Goal: Find specific page/section: Find specific page/section

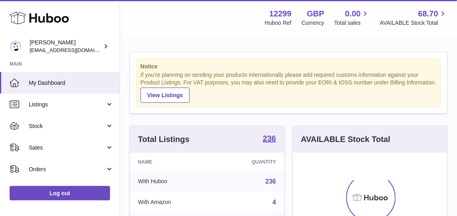
scroll to position [125, 154]
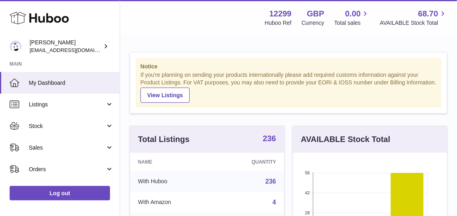
click at [269, 136] on strong "236" at bounding box center [269, 138] width 13 height 8
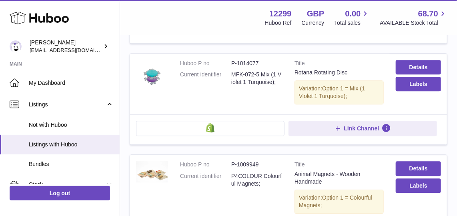
scroll to position [722, 0]
click at [420, 60] on link "Details" at bounding box center [418, 67] width 45 height 14
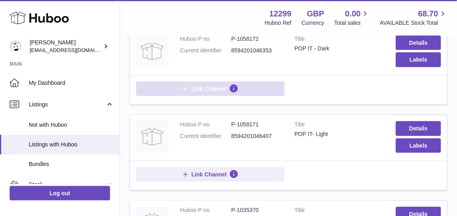
scroll to position [0, 0]
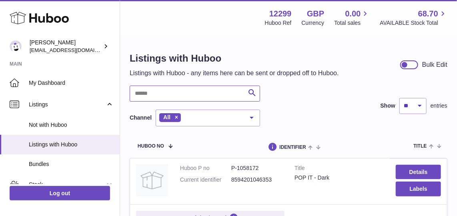
click at [197, 94] on input "text" at bounding box center [195, 94] width 130 height 16
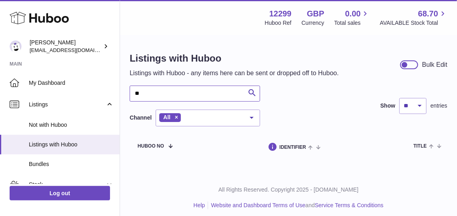
type input "*"
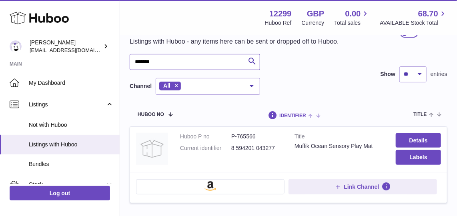
scroll to position [32, 0]
type input "*******"
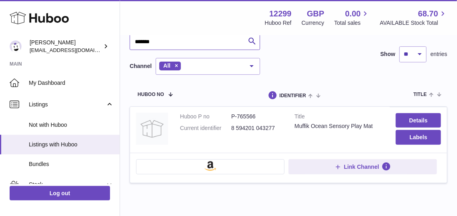
scroll to position [50, 0]
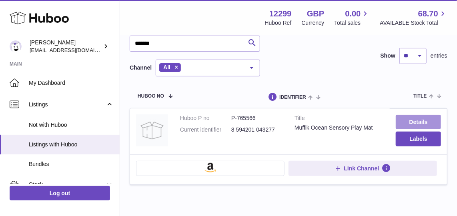
click at [423, 120] on link "Details" at bounding box center [418, 122] width 45 height 14
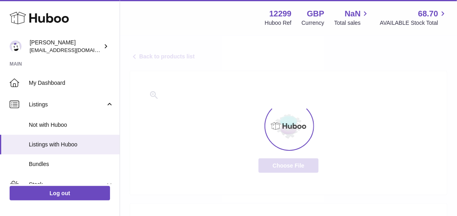
select select
select select "****"
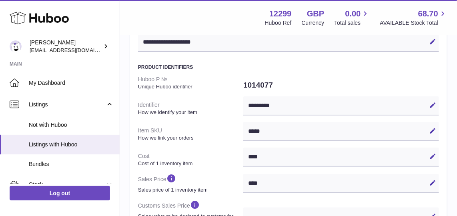
scroll to position [161, 0]
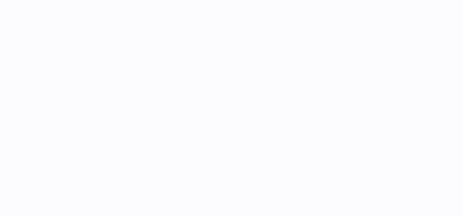
select select
select select "**"
select select "****"
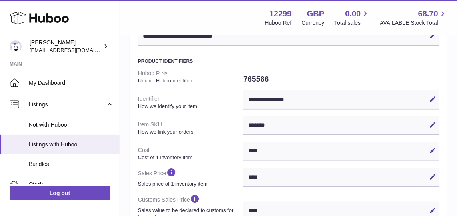
scroll to position [221, 0]
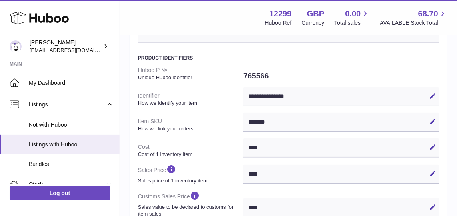
drag, startPoint x: 277, startPoint y: 73, endPoint x: 243, endPoint y: 70, distance: 34.5
click at [243, 70] on dl "**********" at bounding box center [288, 211] width 301 height 297
drag, startPoint x: 243, startPoint y: 70, endPoint x: 235, endPoint y: 76, distance: 9.8
click at [235, 76] on strong "Unique Huboo identifier" at bounding box center [189, 77] width 103 height 7
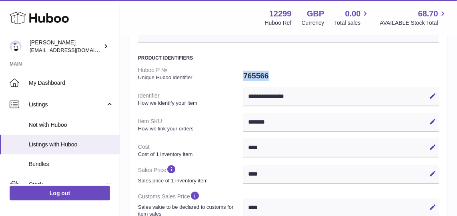
drag, startPoint x: 280, startPoint y: 72, endPoint x: 233, endPoint y: 77, distance: 47.0
click at [233, 77] on dl "**********" at bounding box center [288, 211] width 301 height 297
copy dl "765566"
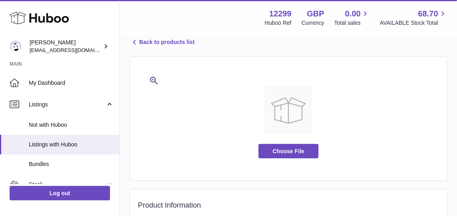
scroll to position [0, 0]
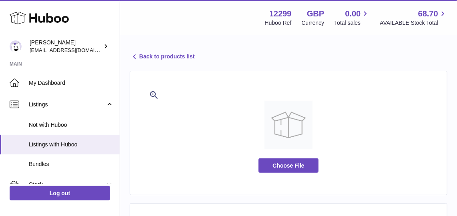
click at [137, 52] on icon at bounding box center [135, 57] width 10 height 10
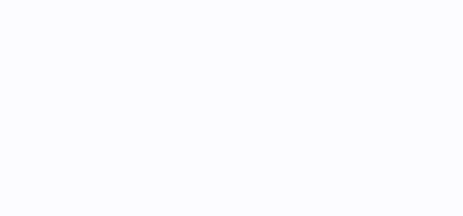
click at [0, 118] on html ".st0{fill:#141414;}" at bounding box center [231, 108] width 463 height 216
click at [215, 130] on div at bounding box center [291, 108] width 343 height 216
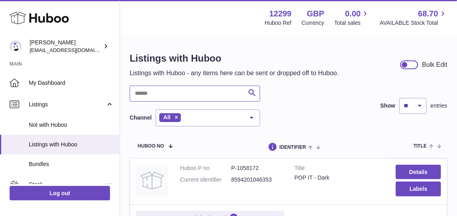
click at [146, 92] on input "text" at bounding box center [195, 94] width 130 height 16
type input "*"
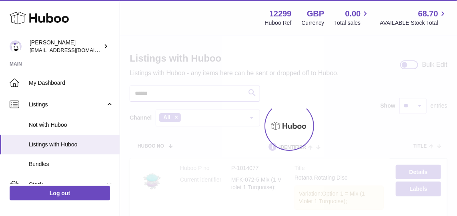
type input "*******"
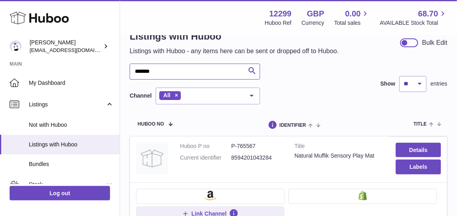
scroll to position [16, 0]
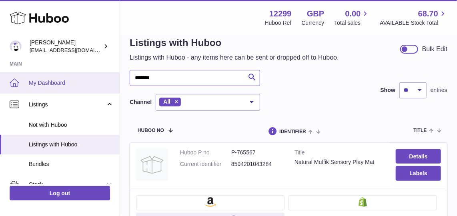
drag, startPoint x: 172, startPoint y: 82, endPoint x: 112, endPoint y: 92, distance: 61.1
click at [112, 92] on div "Huboo [PERSON_NAME] [EMAIL_ADDRESS][DOMAIN_NAME] Main My Dashboard Listings Not…" at bounding box center [228, 146] width 457 height 325
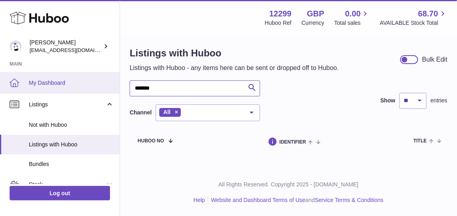
scroll to position [5, 0]
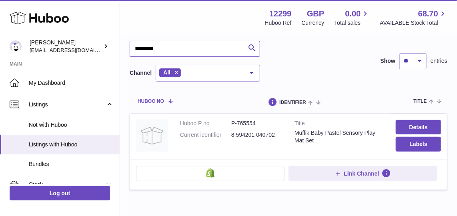
scroll to position [47, 0]
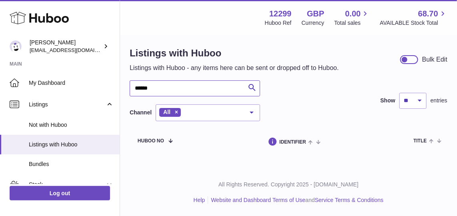
scroll to position [5, 0]
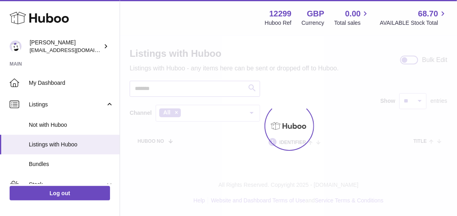
type input "********"
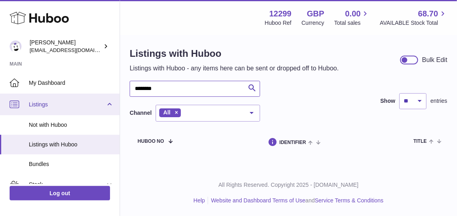
drag, startPoint x: 168, startPoint y: 92, endPoint x: 78, endPoint y: 113, distance: 92.1
click at [78, 113] on div "Huboo [PERSON_NAME] [EMAIL_ADDRESS][DOMAIN_NAME] Main My Dashboard Listings Not…" at bounding box center [228, 105] width 457 height 221
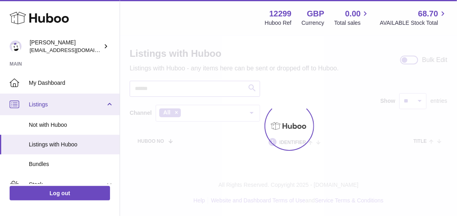
scroll to position [47, 0]
